Goal: Transaction & Acquisition: Purchase product/service

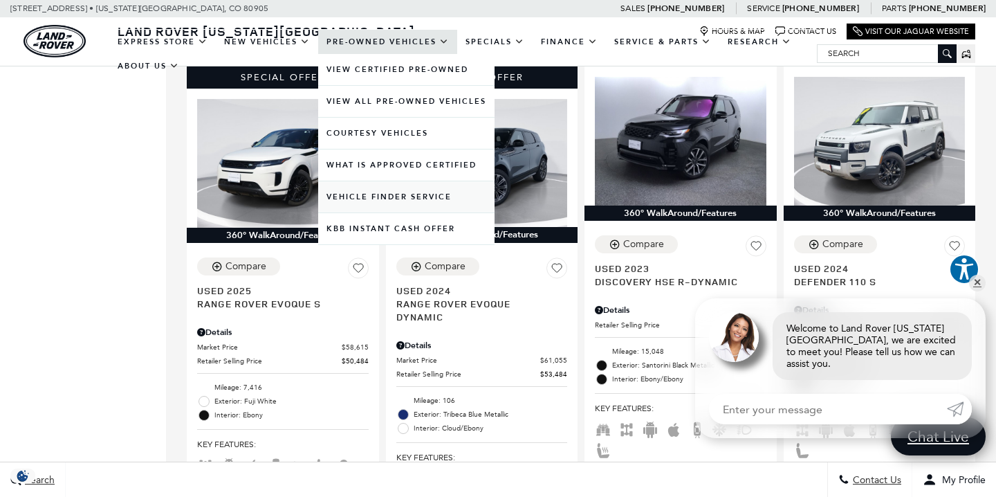
scroll to position [1305, 0]
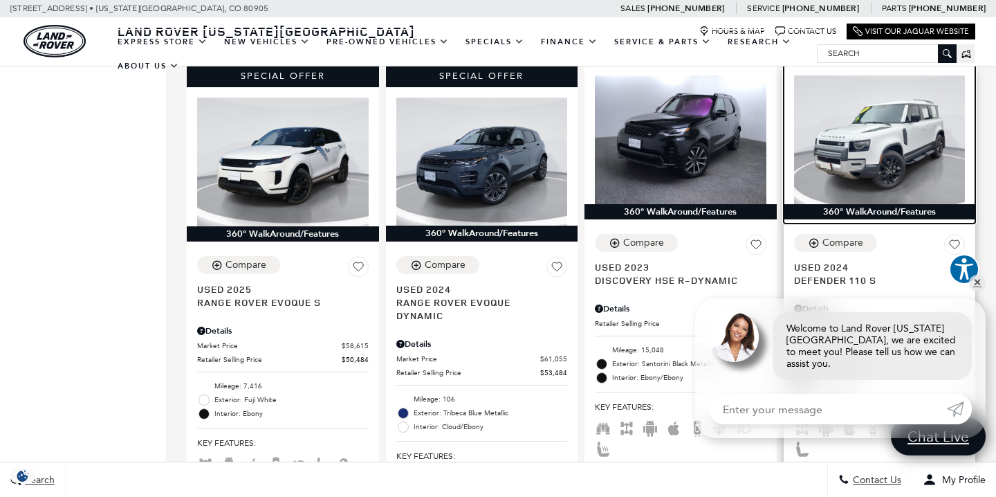
click at [894, 97] on img at bounding box center [880, 139] width 172 height 129
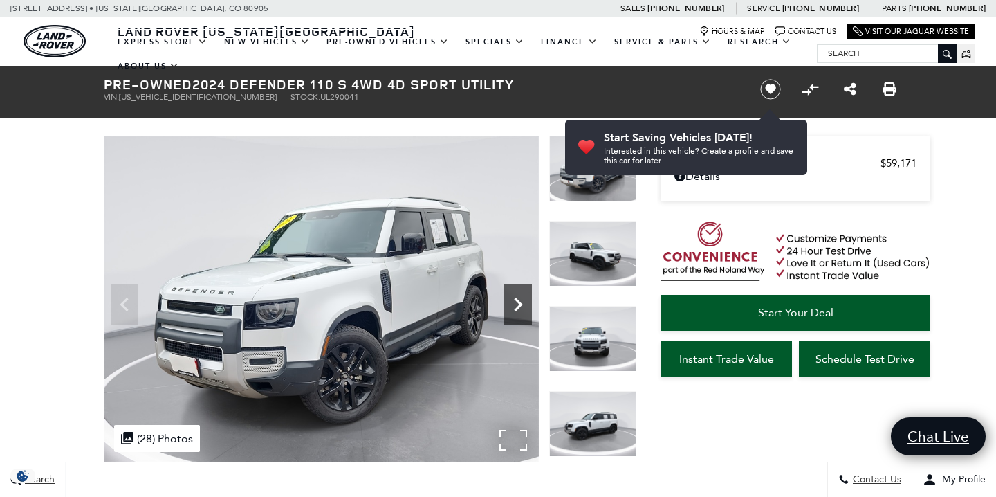
click at [512, 311] on icon "Next" at bounding box center [518, 305] width 28 height 28
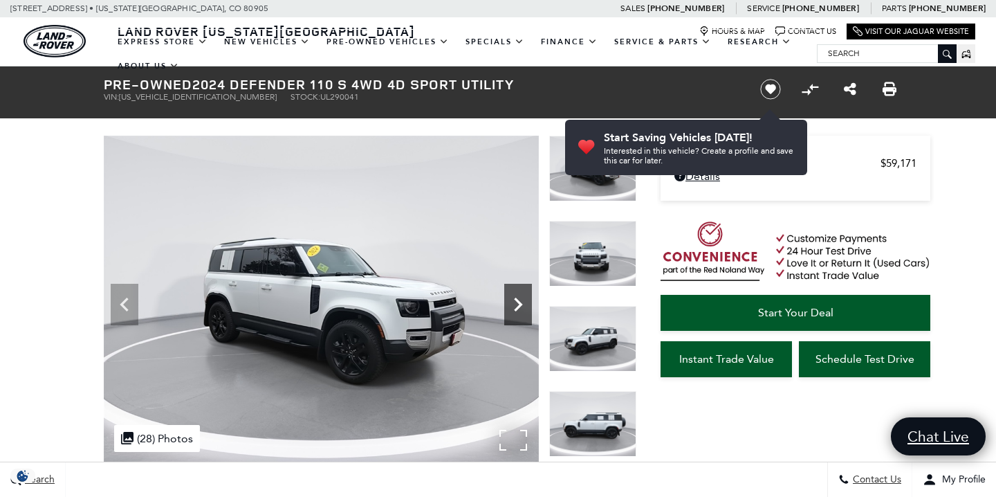
click at [512, 311] on icon "Next" at bounding box center [518, 305] width 28 height 28
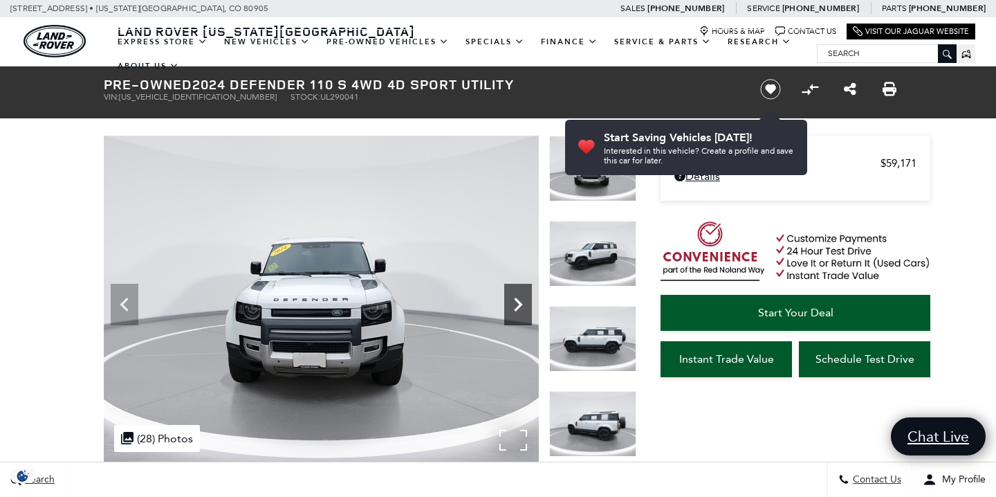
click at [512, 311] on icon "Next" at bounding box center [518, 305] width 28 height 28
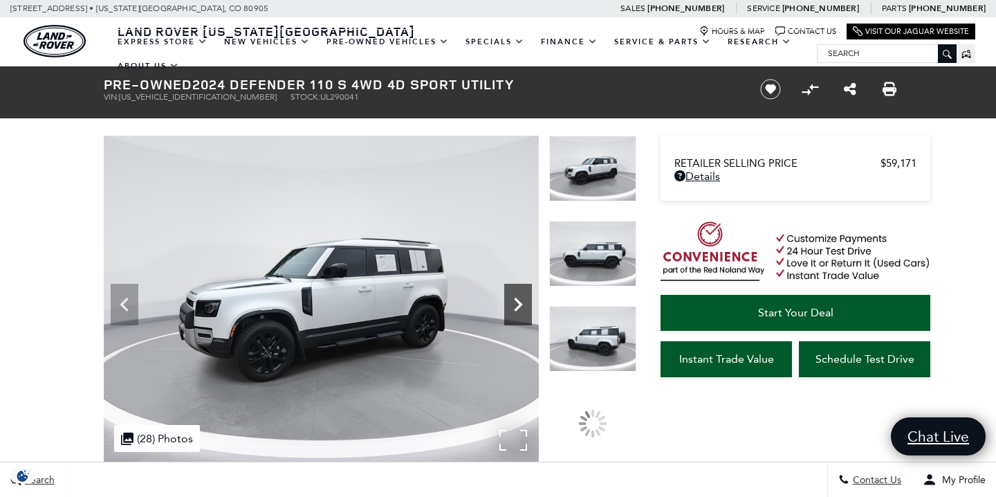
click at [512, 311] on icon "Next" at bounding box center [518, 305] width 28 height 28
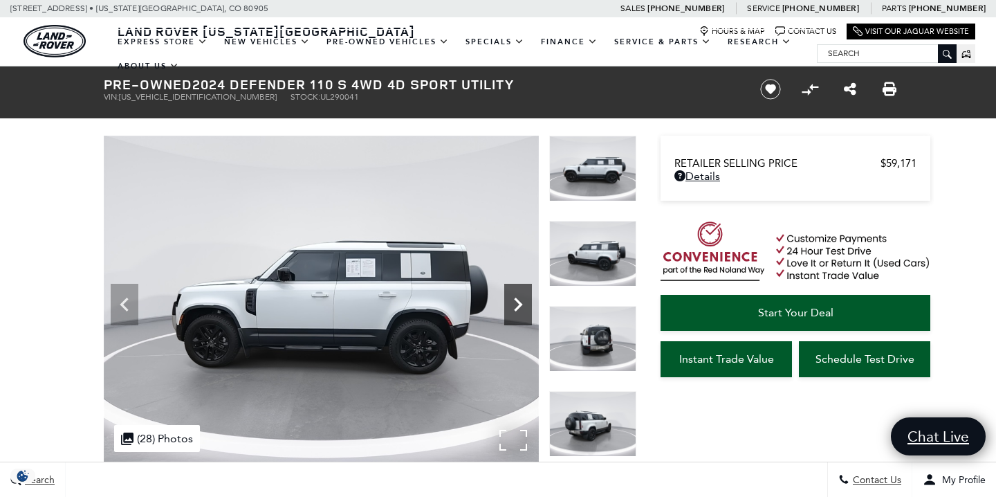
click at [512, 311] on icon "Next" at bounding box center [518, 305] width 28 height 28
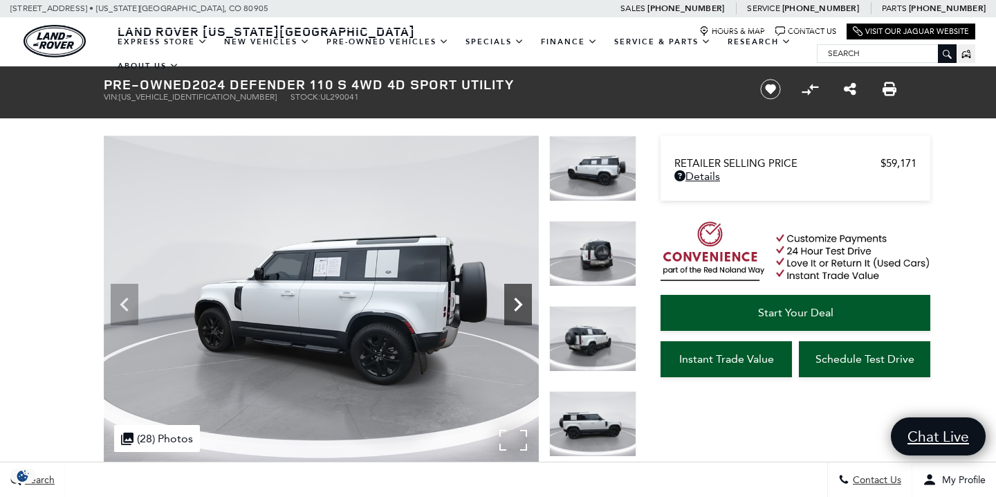
click at [512, 311] on icon "Next" at bounding box center [518, 305] width 28 height 28
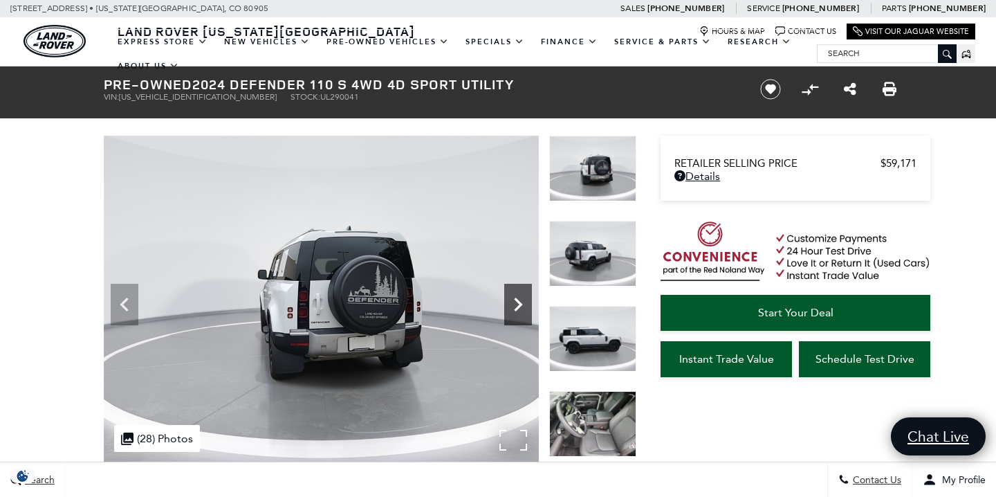
click at [512, 311] on icon "Next" at bounding box center [518, 305] width 28 height 28
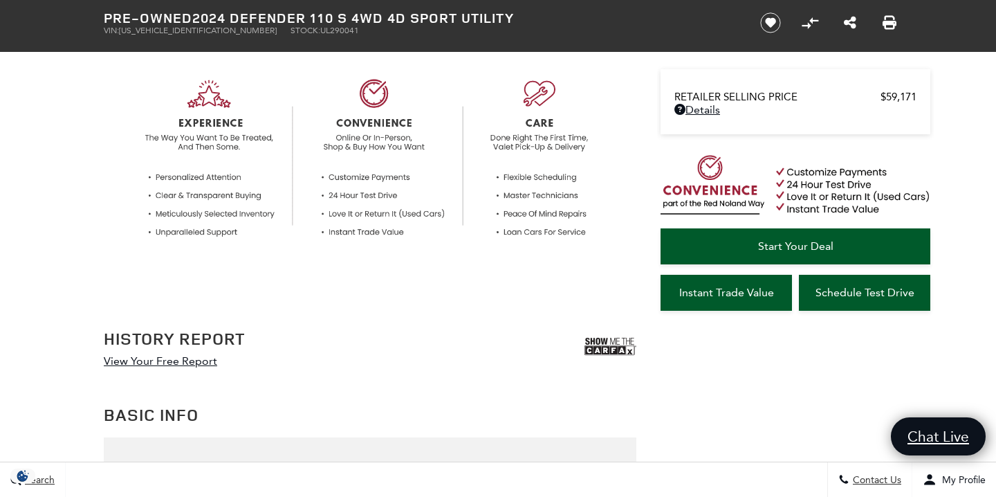
scroll to position [517, 0]
